Goal: Task Accomplishment & Management: Manage account settings

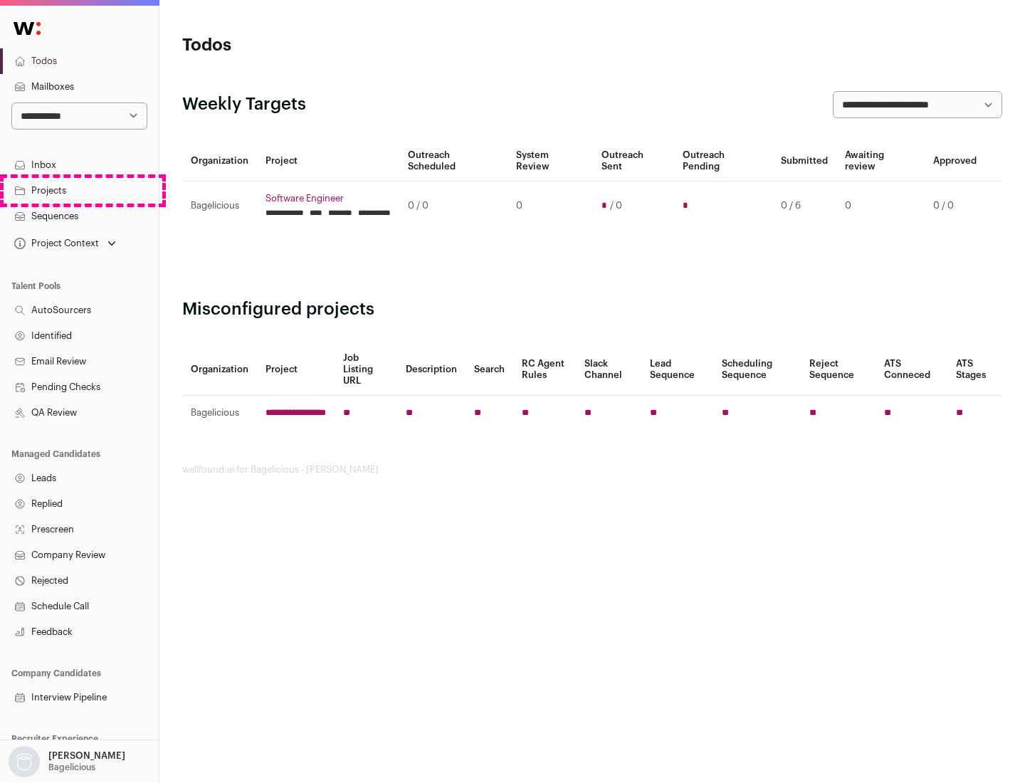
click at [79, 190] on link "Projects" at bounding box center [79, 191] width 159 height 26
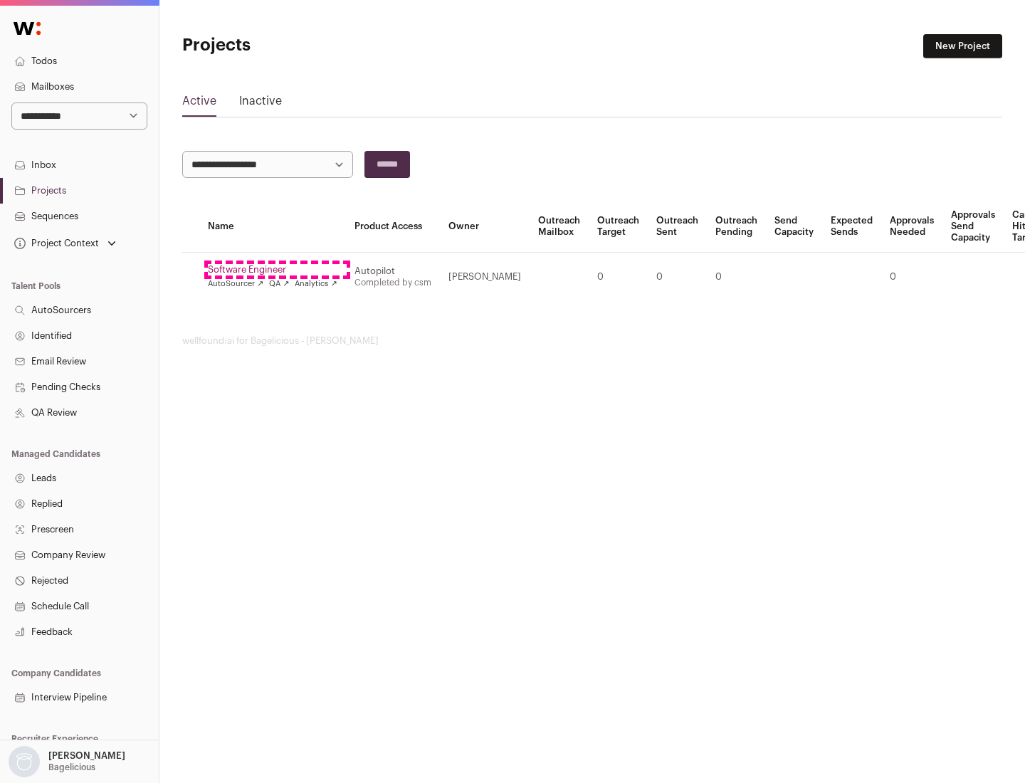
click at [277, 270] on link "Software Engineer" at bounding box center [273, 269] width 130 height 11
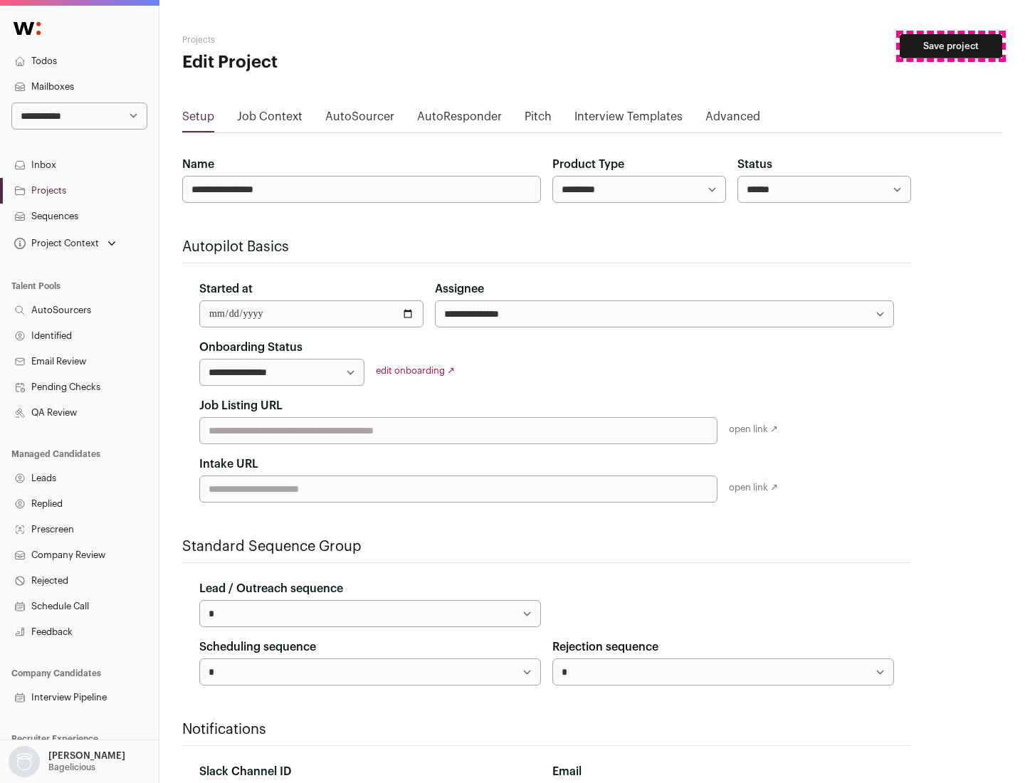
click at [951, 46] on button "Save project" at bounding box center [951, 46] width 103 height 24
